Goal: Navigation & Orientation: Find specific page/section

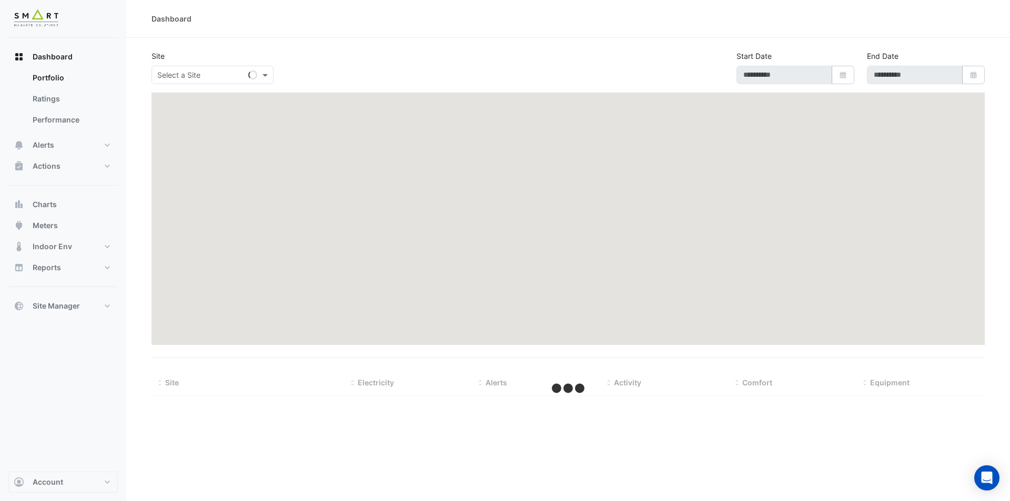
type input "**********"
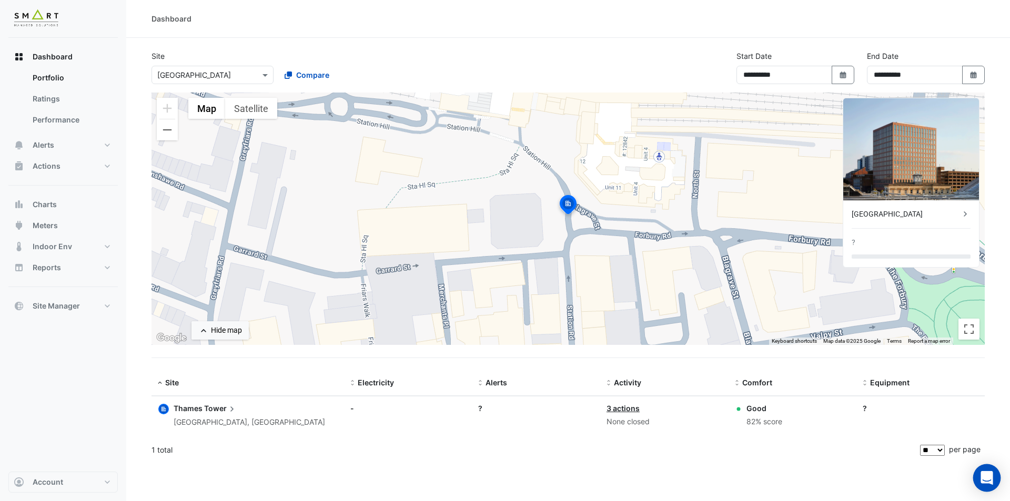
click at [981, 480] on icon "Open Intercom Messenger" at bounding box center [987, 478] width 14 height 14
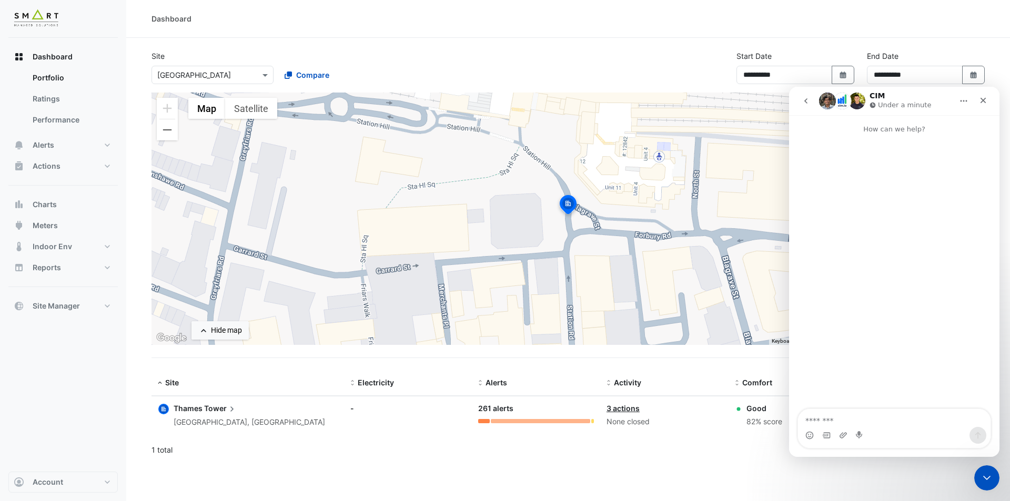
click at [806, 101] on icon "go back" at bounding box center [806, 101] width 8 height 8
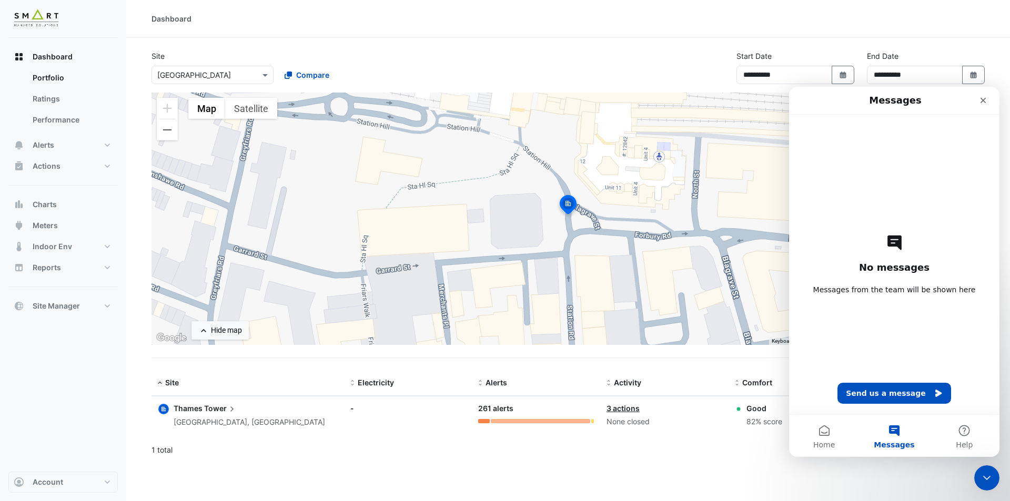
click at [823, 471] on div "**********" at bounding box center [568, 250] width 884 height 501
click at [933, 483] on div "**********" at bounding box center [568, 250] width 884 height 501
click at [987, 473] on icon "Close Intercom Messenger" at bounding box center [985, 476] width 13 height 13
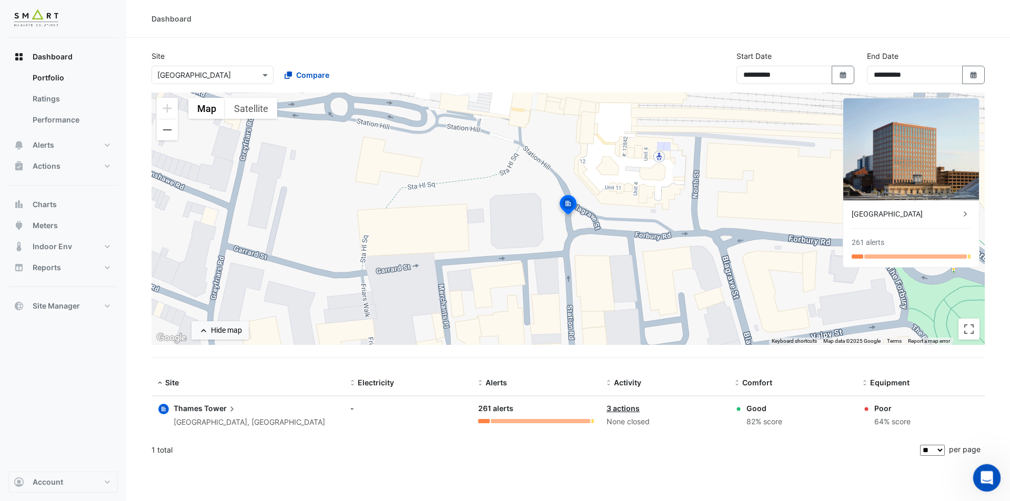
click at [978, 479] on icon "Open Intercom Messenger" at bounding box center [985, 476] width 17 height 17
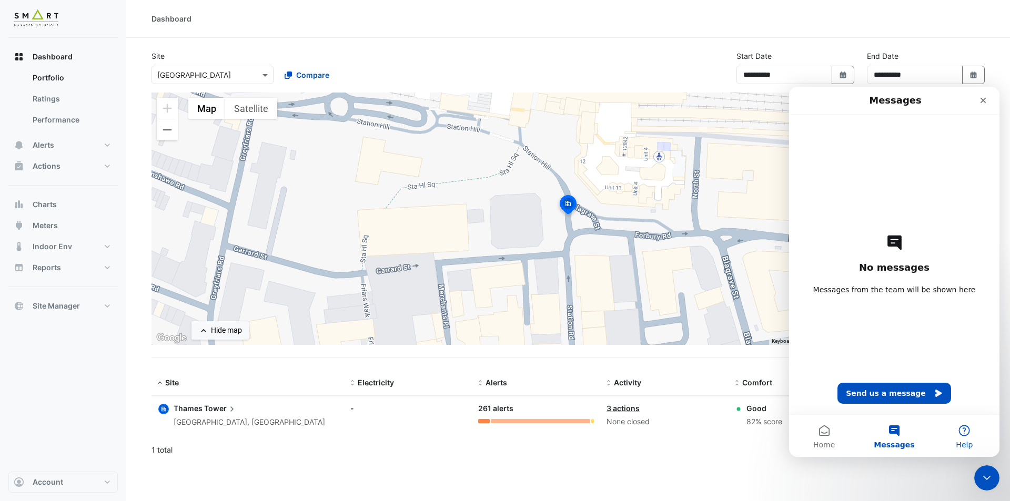
click at [972, 432] on button "Help" at bounding box center [965, 436] width 70 height 42
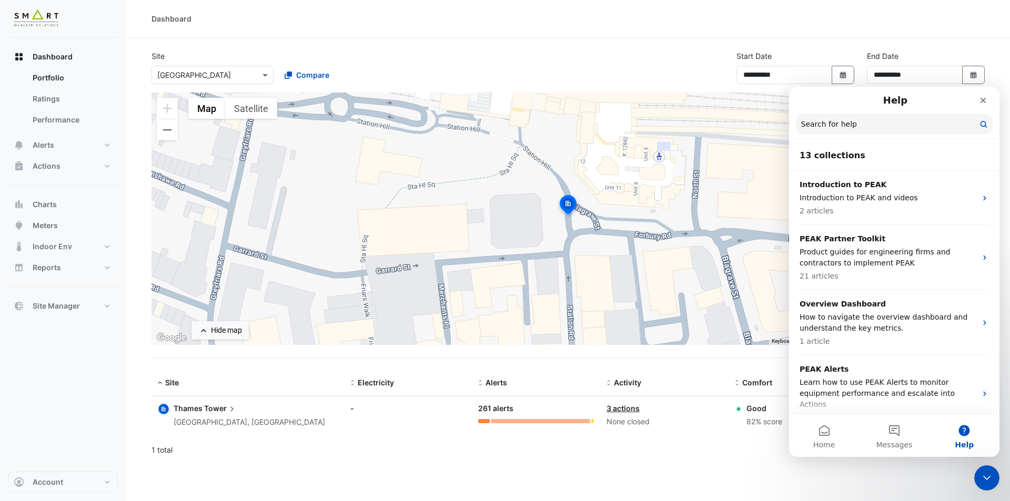
click at [688, 446] on div "1 total" at bounding box center [535, 450] width 766 height 26
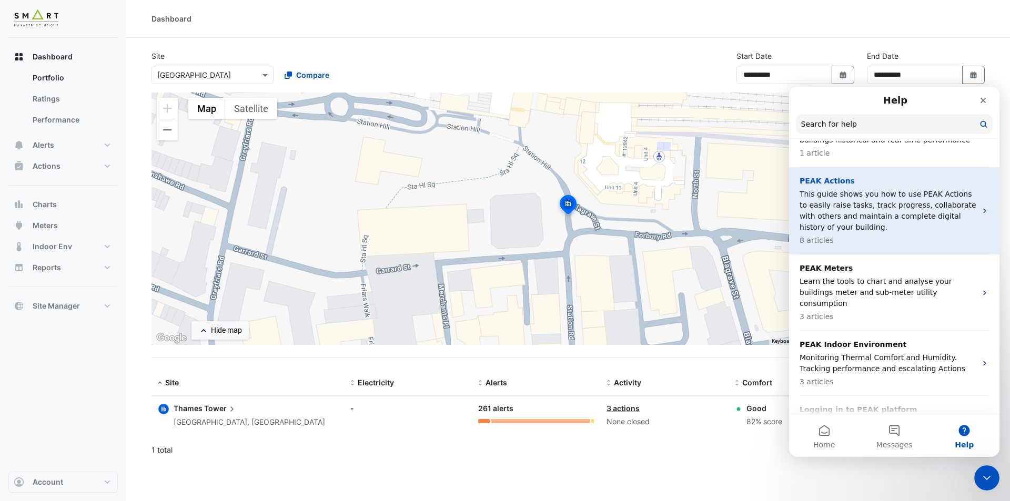
scroll to position [225, 0]
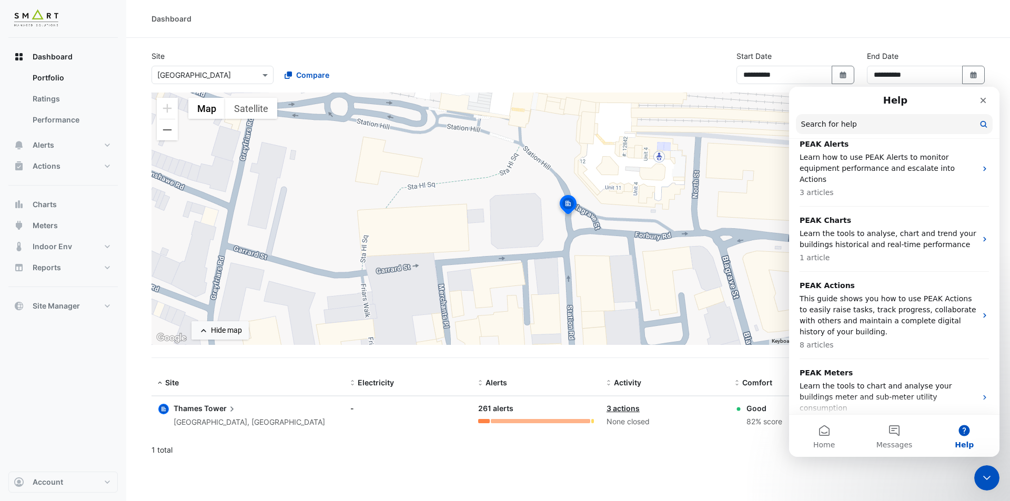
click at [773, 461] on div "1 total" at bounding box center [535, 450] width 766 height 26
click at [486, 27] on div "Dashboard" at bounding box center [568, 19] width 884 height 38
click at [889, 28] on div "Dashboard" at bounding box center [568, 19] width 884 height 38
click at [881, 98] on div "Help" at bounding box center [894, 100] width 197 height 19
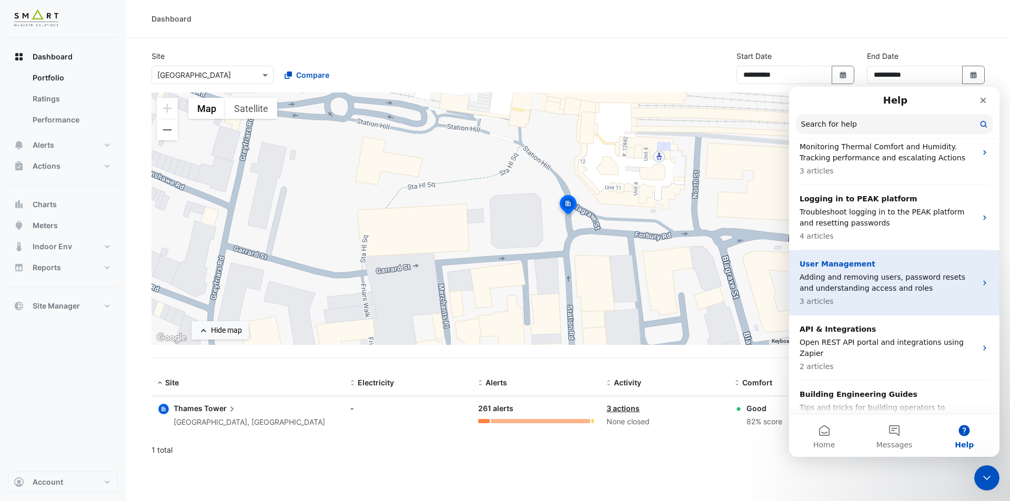
scroll to position [593, 0]
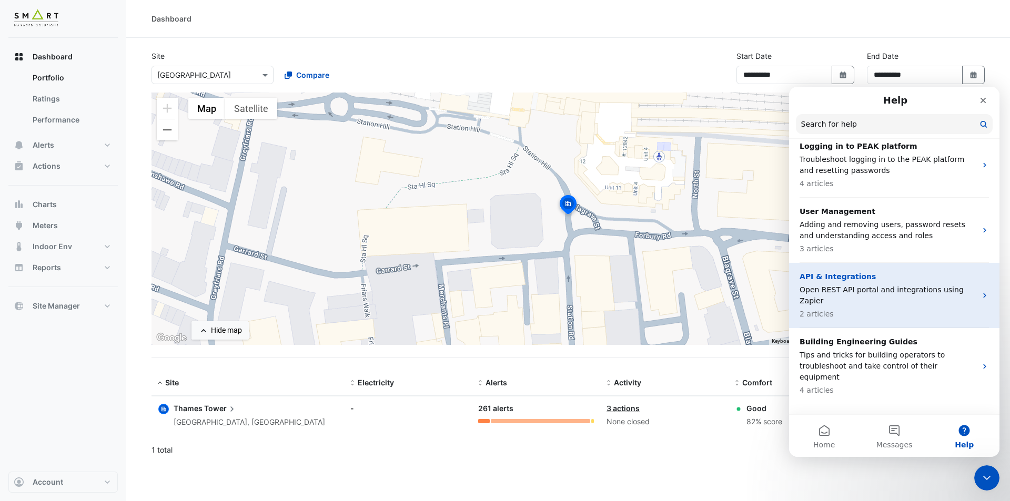
click at [891, 285] on p "Open REST API portal and integrations using Zapier" at bounding box center [888, 296] width 177 height 22
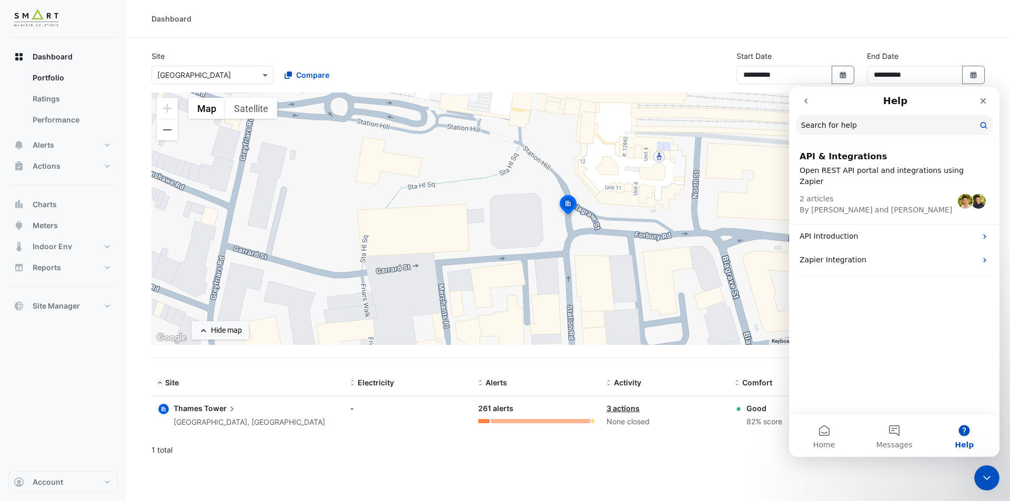
click at [730, 28] on div "Dashboard" at bounding box center [568, 19] width 884 height 38
click at [199, 73] on input "text" at bounding box center [201, 75] width 89 height 11
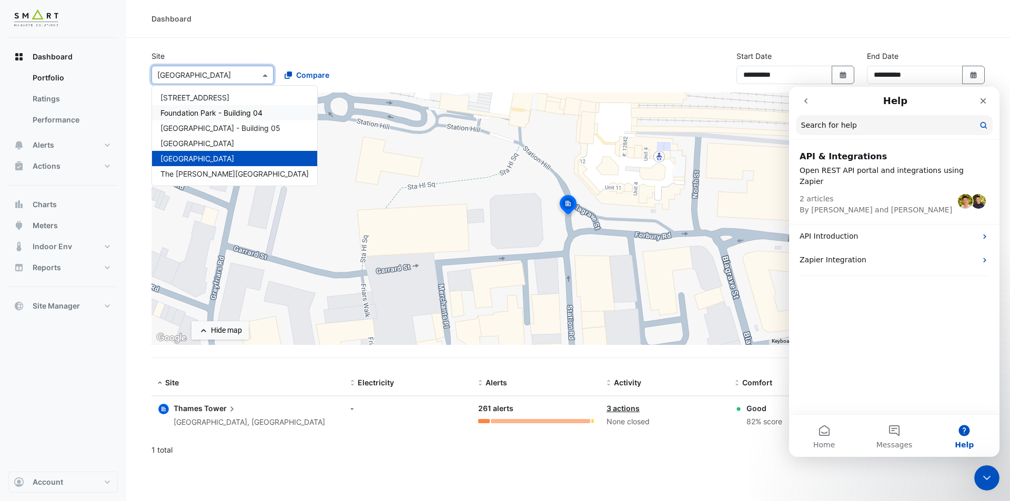
drag, startPoint x: 384, startPoint y: 21, endPoint x: 432, endPoint y: 34, distance: 50.2
click at [384, 20] on div "Dashboard" at bounding box center [568, 18] width 833 height 11
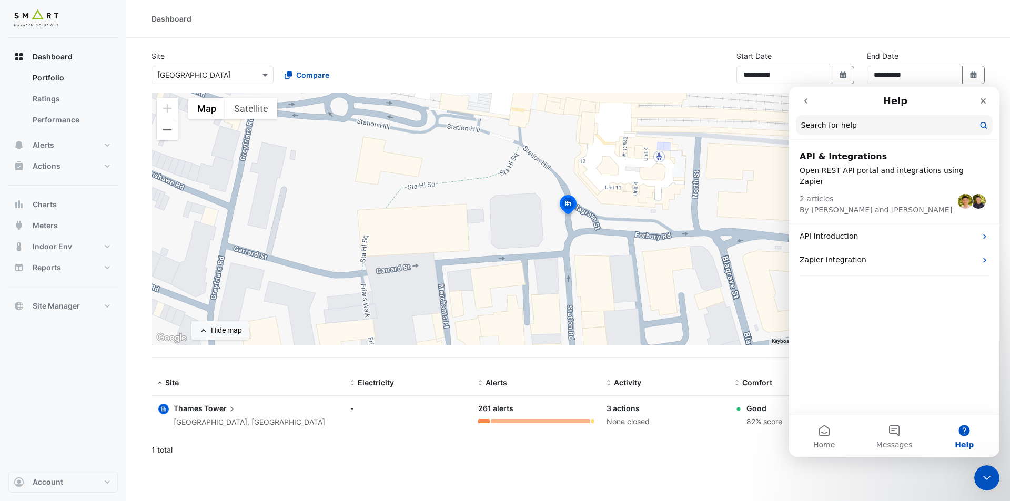
click at [236, 70] on input "text" at bounding box center [201, 75] width 89 height 11
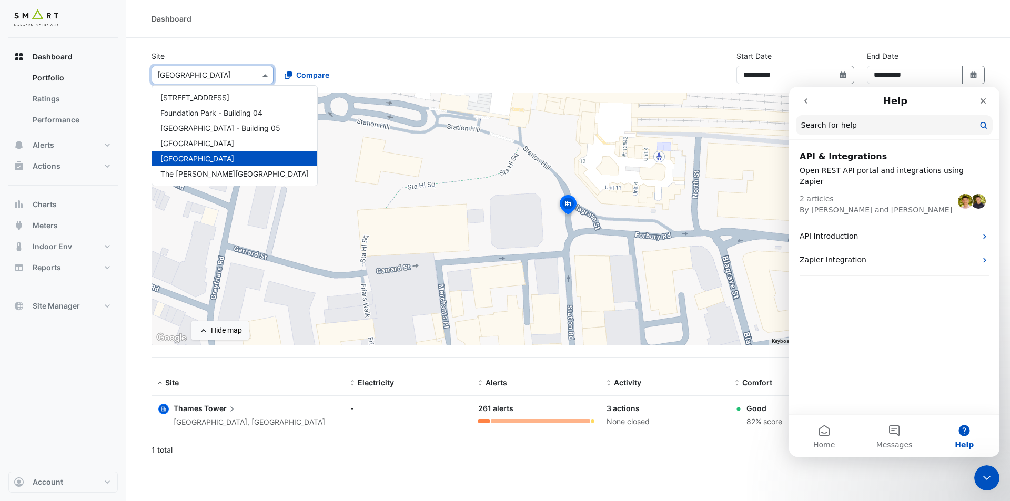
click at [562, 73] on div "**********" at bounding box center [568, 72] width 846 height 42
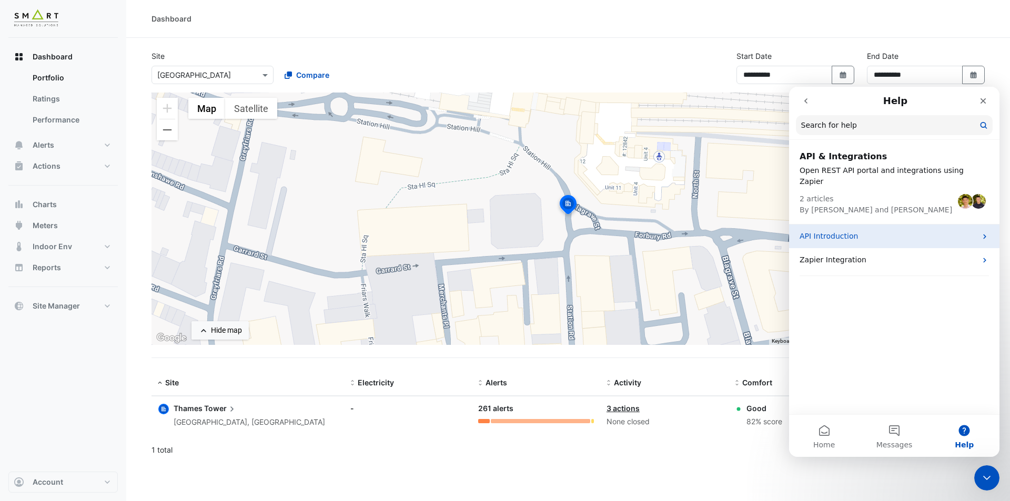
drag, startPoint x: 866, startPoint y: 229, endPoint x: 883, endPoint y: 218, distance: 19.9
click at [883, 225] on div "API Introduction" at bounding box center [894, 237] width 210 height 24
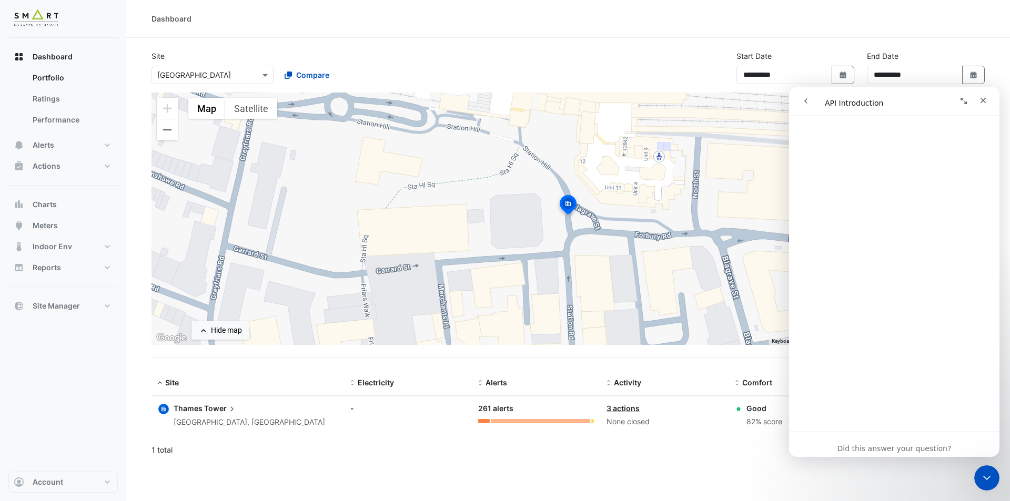
scroll to position [863, 0]
click at [918, 40] on section "**********" at bounding box center [568, 251] width 884 height 426
drag, startPoint x: 982, startPoint y: 95, endPoint x: 1511, endPoint y: 207, distance: 540.3
click at [982, 95] on div "Close" at bounding box center [983, 100] width 19 height 19
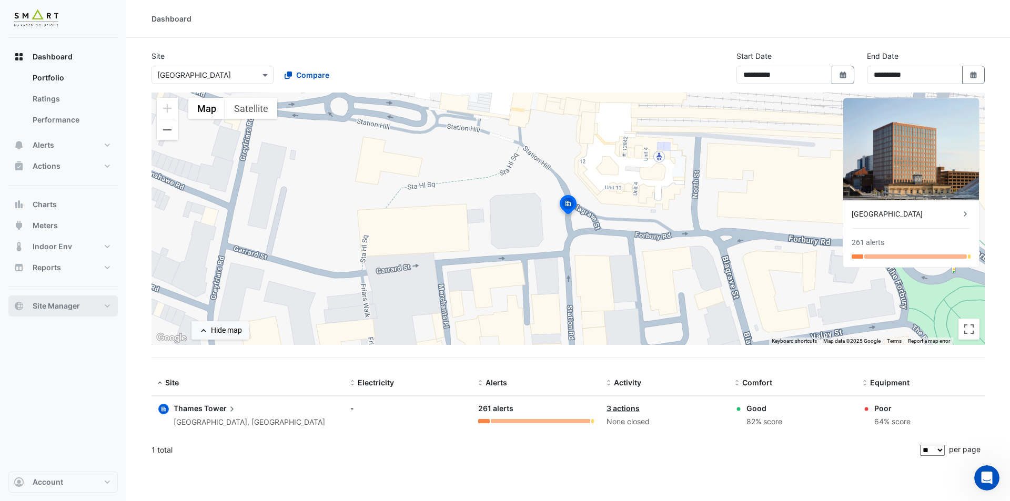
click at [108, 307] on button "Site Manager" at bounding box center [62, 306] width 109 height 21
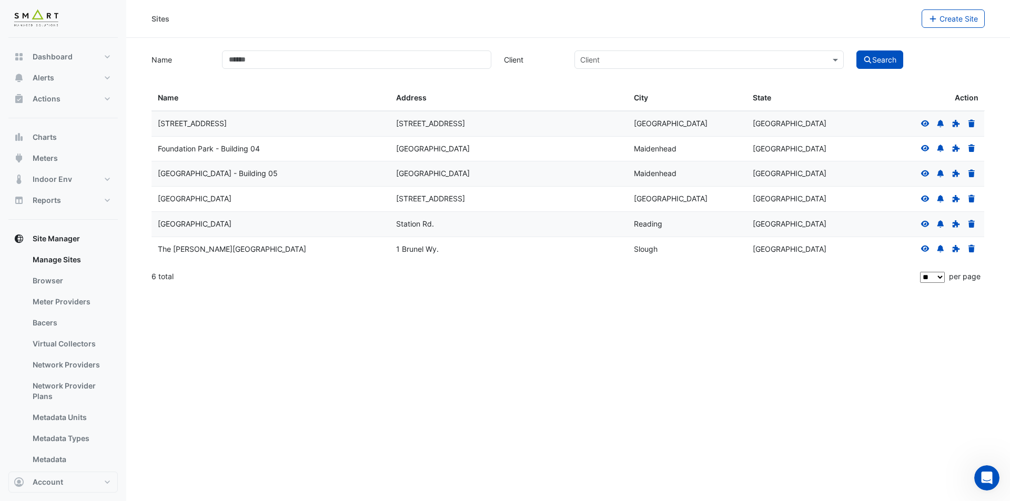
click at [264, 121] on div "12 Hammersmith Grove" at bounding box center [271, 124] width 226 height 12
click at [678, 111] on datatable-body-row "12 Hammersmith Grove 12 Hammersmith Grove London England" at bounding box center [568, 123] width 833 height 25
click at [542, 107] on datatable-header-cell "Sites Address" at bounding box center [509, 98] width 238 height 25
click at [324, 113] on datatable-body-cell "12 Hammersmith Grove" at bounding box center [271, 124] width 238 height 25
click at [196, 129] on div "12 Hammersmith Grove" at bounding box center [271, 124] width 226 height 12
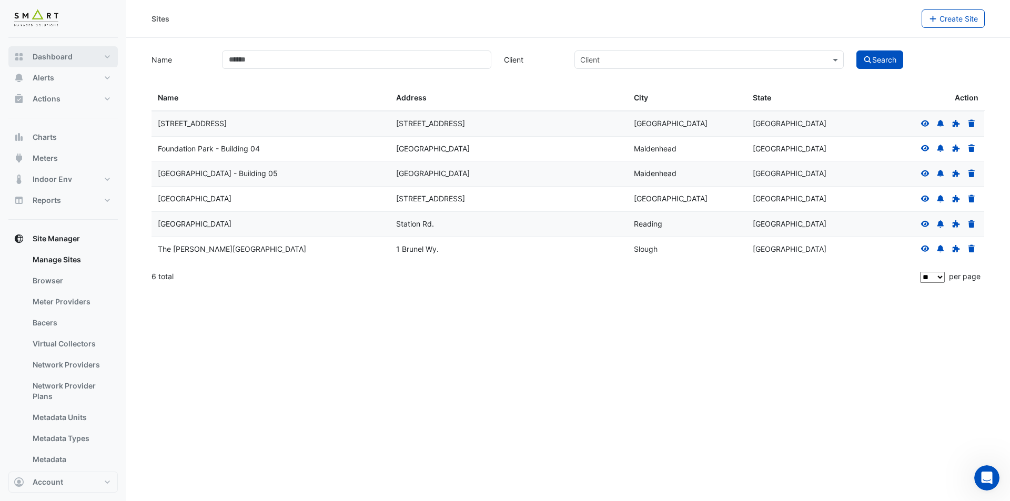
click at [61, 46] on button "Dashboard" at bounding box center [62, 56] width 109 height 21
